Goal: Task Accomplishment & Management: Complete application form

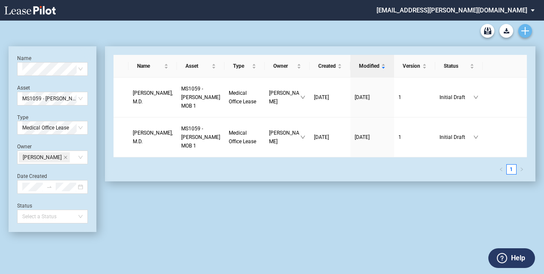
click at [523, 29] on icon "Create new document" at bounding box center [526, 31] width 8 height 8
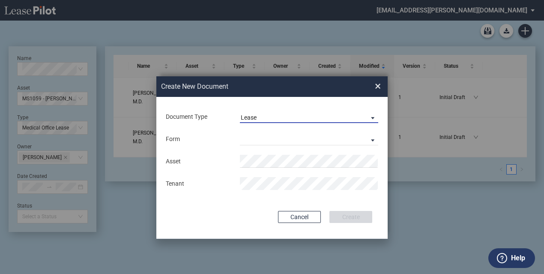
click at [371, 117] on span "Document Type: \aLease\a" at bounding box center [371, 117] width 10 height 9
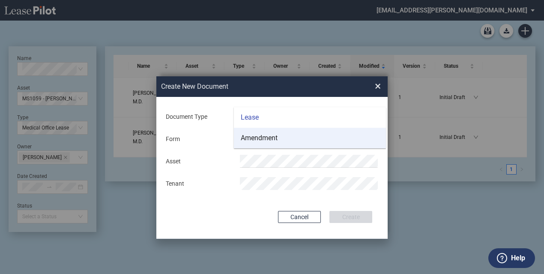
click at [283, 139] on md-option "Amendment" at bounding box center [310, 138] width 152 height 21
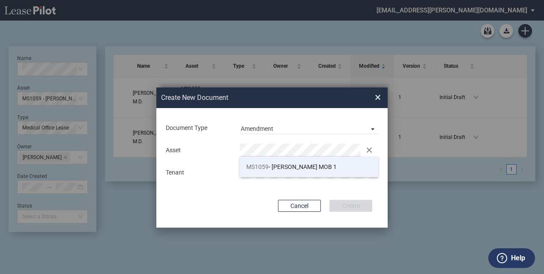
click at [255, 166] on span "MS1059" at bounding box center [257, 166] width 22 height 7
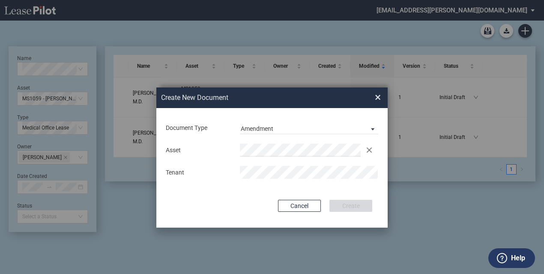
drag, startPoint x: 283, startPoint y: 94, endPoint x: 400, endPoint y: 92, distance: 117.4
click at [400, 92] on div "Create New Document Create New Conformed Deal × Document Type Amendment Deal Ty…" at bounding box center [272, 158] width 544 height 274
click at [350, 208] on button "Create" at bounding box center [351, 206] width 43 height 12
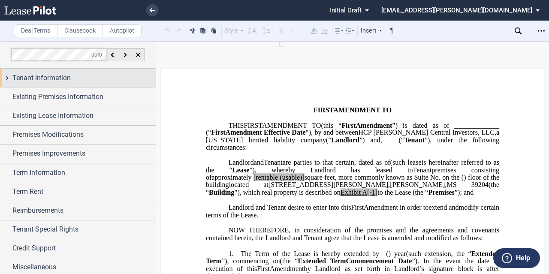
click at [54, 72] on div "Tenant Information" at bounding box center [78, 78] width 156 height 18
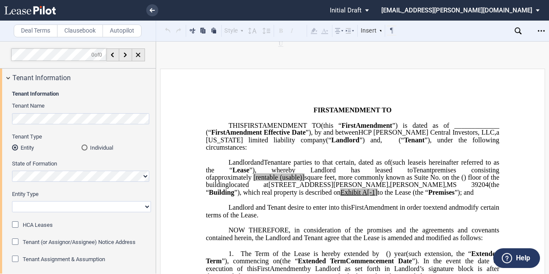
click at [83, 146] on div "Individual" at bounding box center [84, 147] width 6 height 6
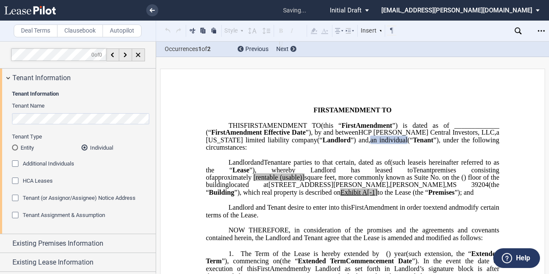
scroll to position [43, 0]
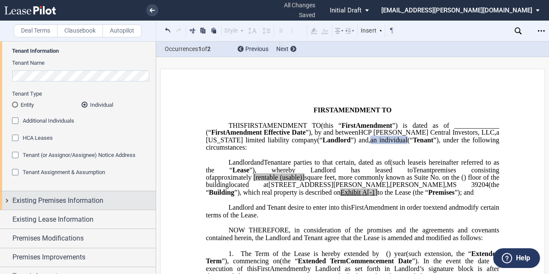
click at [64, 198] on span "Existing Premises Information" at bounding box center [57, 200] width 91 height 10
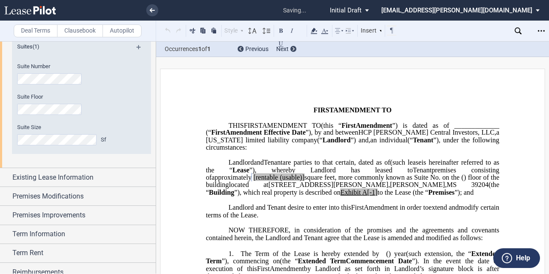
scroll to position [257, 0]
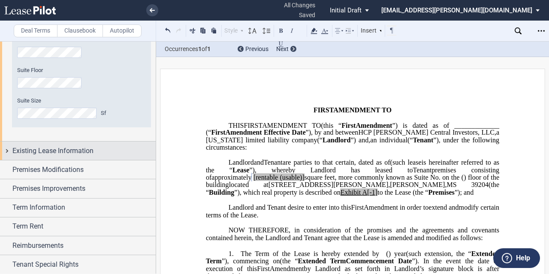
click at [43, 150] on span "Existing Lease Information" at bounding box center [52, 151] width 81 height 10
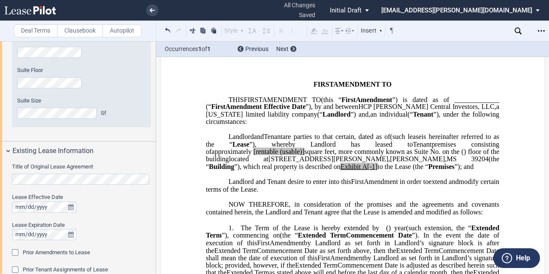
scroll to position [0, 0]
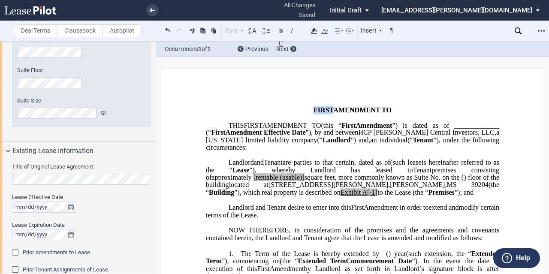
drag, startPoint x: 224, startPoint y: 108, endPoint x: 206, endPoint y: 108, distance: 18.0
click at [313, 108] on span "FIRST" at bounding box center [323, 110] width 20 height 8
click at [169, 29] on button at bounding box center [168, 30] width 10 height 10
click at [168, 31] on button at bounding box center [168, 30] width 10 height 10
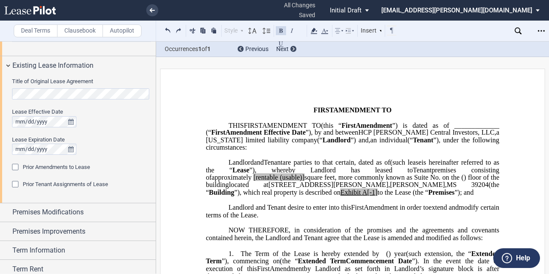
scroll to position [343, 0]
click at [16, 165] on div "Prior Amendments to Lease" at bounding box center [16, 167] width 9 height 9
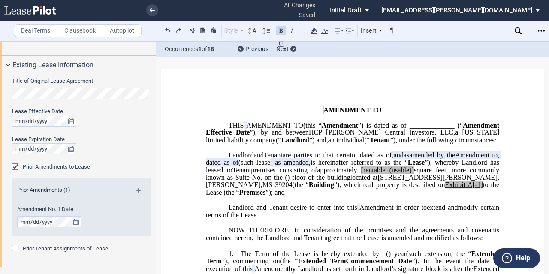
scroll to position [386, 0]
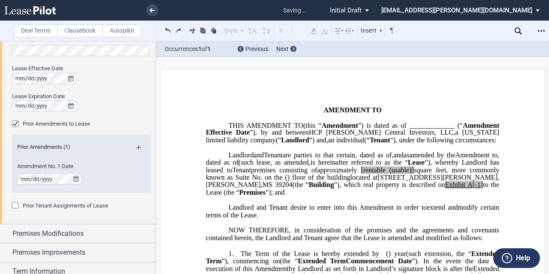
click at [139, 145] on md-icon at bounding box center [142, 150] width 12 height 10
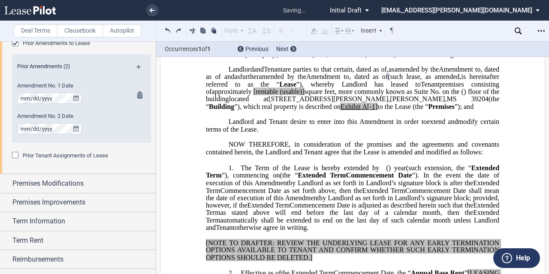
scroll to position [471, 0]
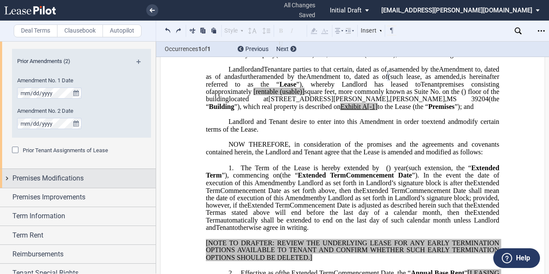
click at [68, 182] on span "Premises Modifications" at bounding box center [47, 178] width 71 height 10
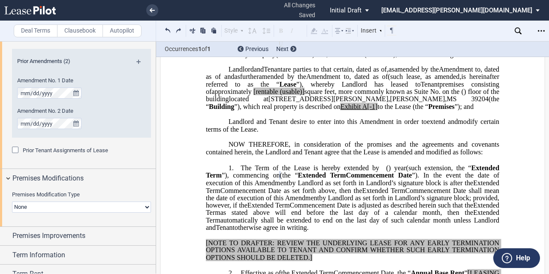
click at [137, 206] on select "None Expansion Relocation" at bounding box center [81, 206] width 139 height 11
click at [99, 205] on select "None Expansion Relocation" at bounding box center [81, 206] width 139 height 11
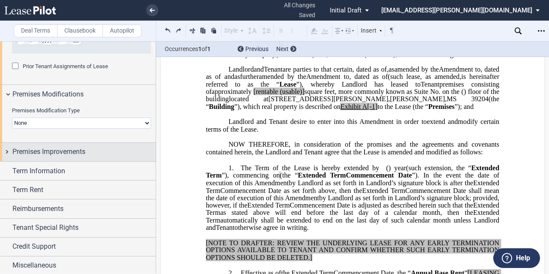
click at [72, 152] on span "Premises Improvements" at bounding box center [48, 152] width 73 height 10
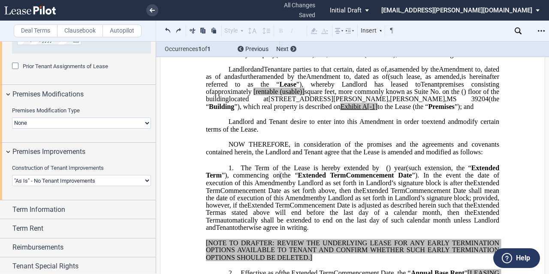
click at [75, 181] on select "Landlord Constructs Tenant Improvements Tenant Constructs Tenant Improvements "…" at bounding box center [81, 180] width 139 height 11
click at [12, 175] on select "Landlord Constructs Tenant Improvements Tenant Constructs Tenant Improvements "…" at bounding box center [81, 180] width 139 height 11
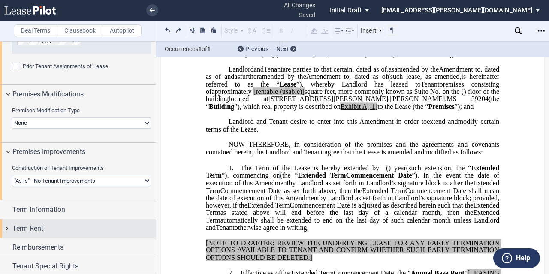
click at [36, 226] on span "Term Rent" at bounding box center [27, 228] width 31 height 10
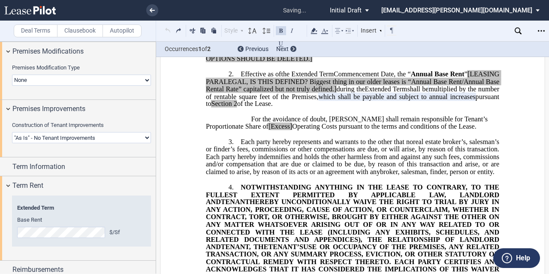
scroll to position [288, 0]
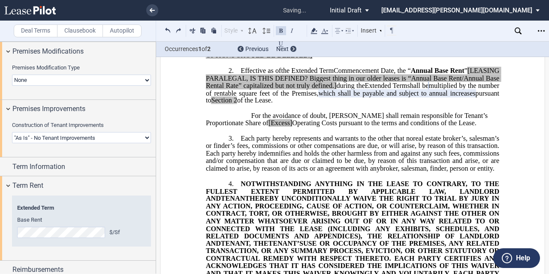
click at [65, 246] on div "Year 1 $/Sf Extended Term Base Rent $/Sf Annual Increase % Year 1 $/Month Exten…" at bounding box center [81, 226] width 139 height 57
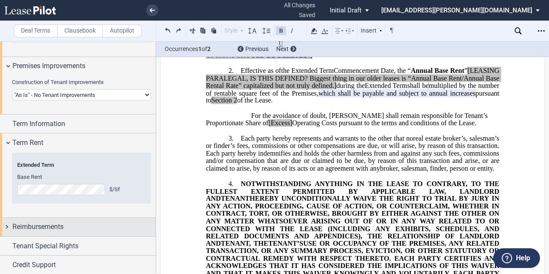
scroll to position [659, 0]
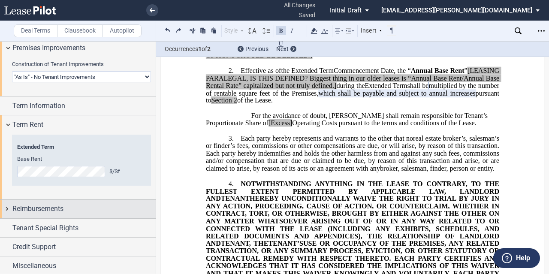
click at [45, 210] on span "Reimbursements" at bounding box center [37, 209] width 51 height 10
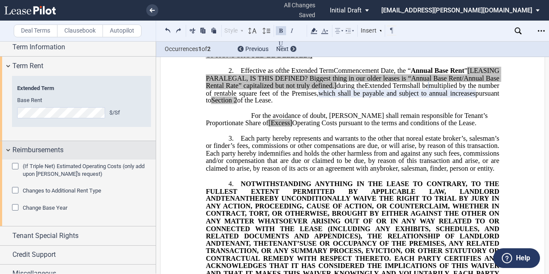
scroll to position [726, 0]
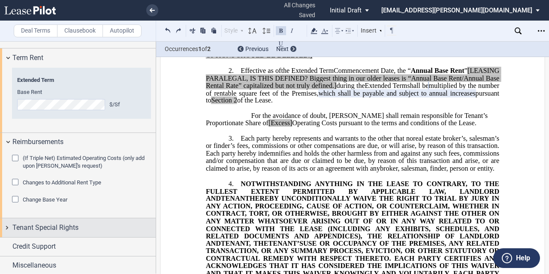
click at [45, 224] on span "Tenant Special Rights" at bounding box center [45, 227] width 66 height 10
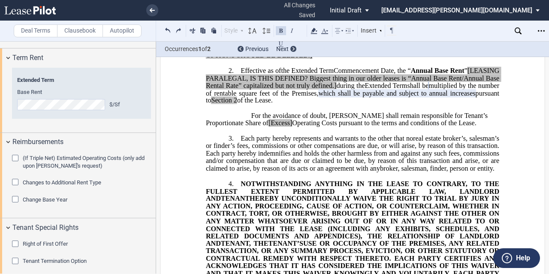
scroll to position [768, 0]
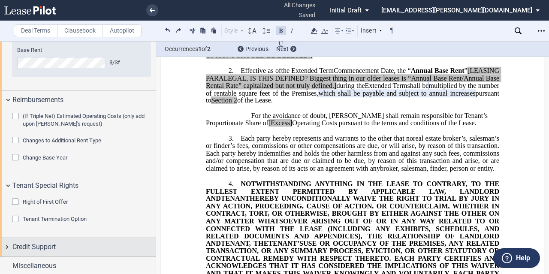
click at [38, 249] on span "Credit Support" at bounding box center [33, 247] width 43 height 10
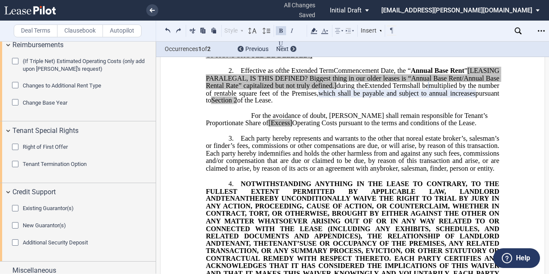
scroll to position [828, 0]
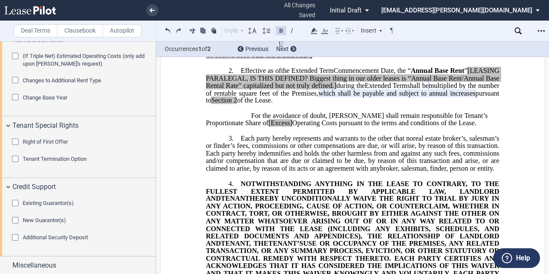
click at [16, 201] on div "Existing Guarantor(s)" at bounding box center [16, 204] width 9 height 9
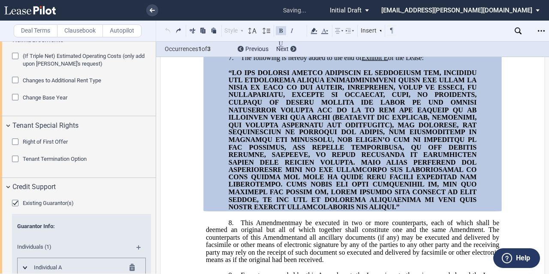
scroll to position [909, 0]
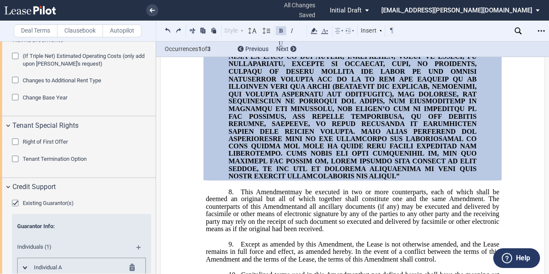
click at [16, 201] on div "Existing Guarantor(s)" at bounding box center [16, 204] width 9 height 9
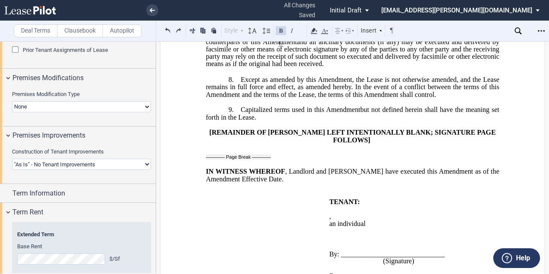
scroll to position [571, 0]
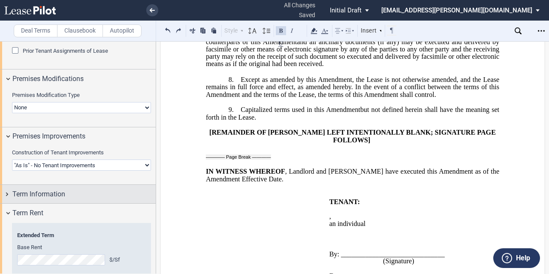
click at [53, 191] on span "Term Information" at bounding box center [38, 194] width 53 height 10
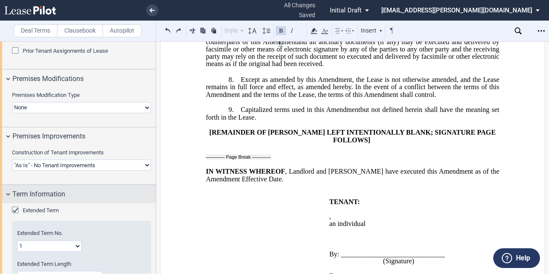
scroll to position [657, 0]
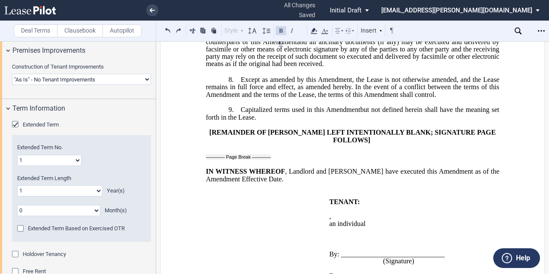
click at [78, 157] on select "1 2 3 4 5 6 7 8 9 10 11 12 13 14 15 16 17 18 19 20" at bounding box center [49, 160] width 64 height 11
select select "number:2"
click at [17, 155] on select "1 2 3 4 5 6 7 8 9 10 11 12 13 14 15 16 17 18 19 20" at bounding box center [49, 160] width 64 height 11
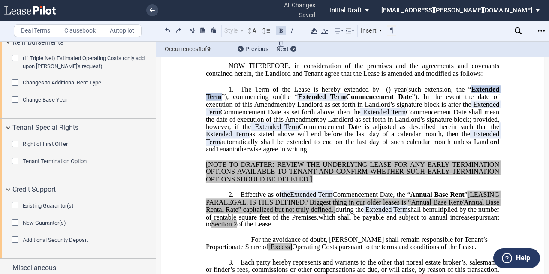
scroll to position [1017, 0]
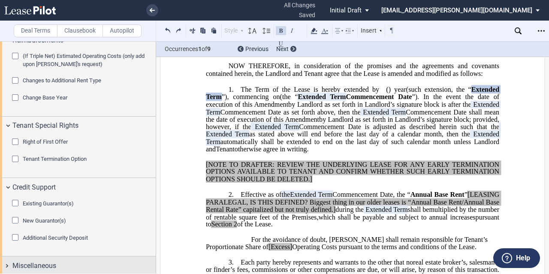
click at [40, 265] on span "Miscellaneous" at bounding box center [34, 266] width 44 height 10
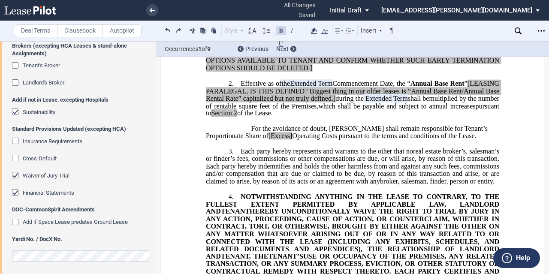
scroll to position [293, 0]
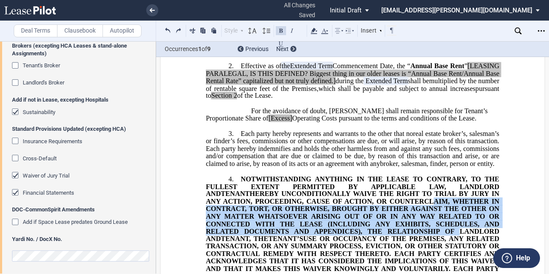
click at [338, 271] on p "4. NOTWITHSTANDING ANYTHING IN THE LEASE TO CONTRARY, TO THE FULLEST EXTENT PER…" at bounding box center [352, 235] width 293 height 120
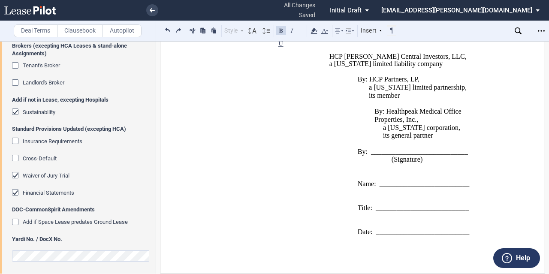
scroll to position [1220, 0]
click at [539, 31] on icon "Open Lease options menu" at bounding box center [540, 30] width 7 height 7
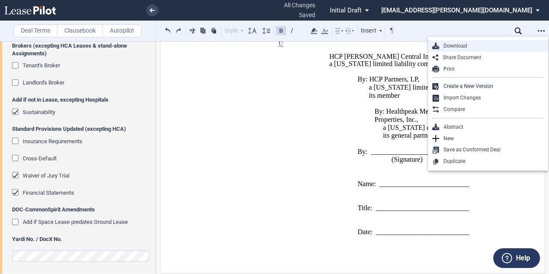
click at [456, 49] on div "Download" at bounding box center [491, 45] width 105 height 7
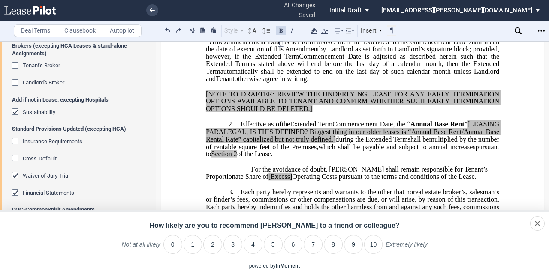
scroll to position [20, 0]
